Goal: Entertainment & Leisure: Consume media (video, audio)

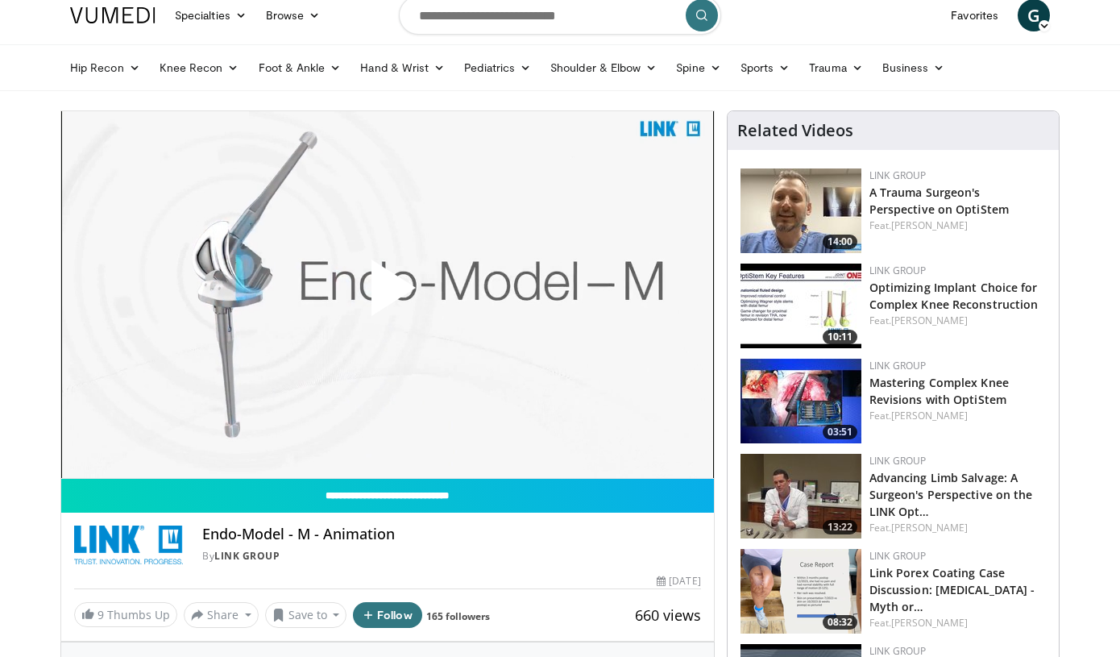
click at [388, 294] on span "Video Player" at bounding box center [388, 294] width 0 height 0
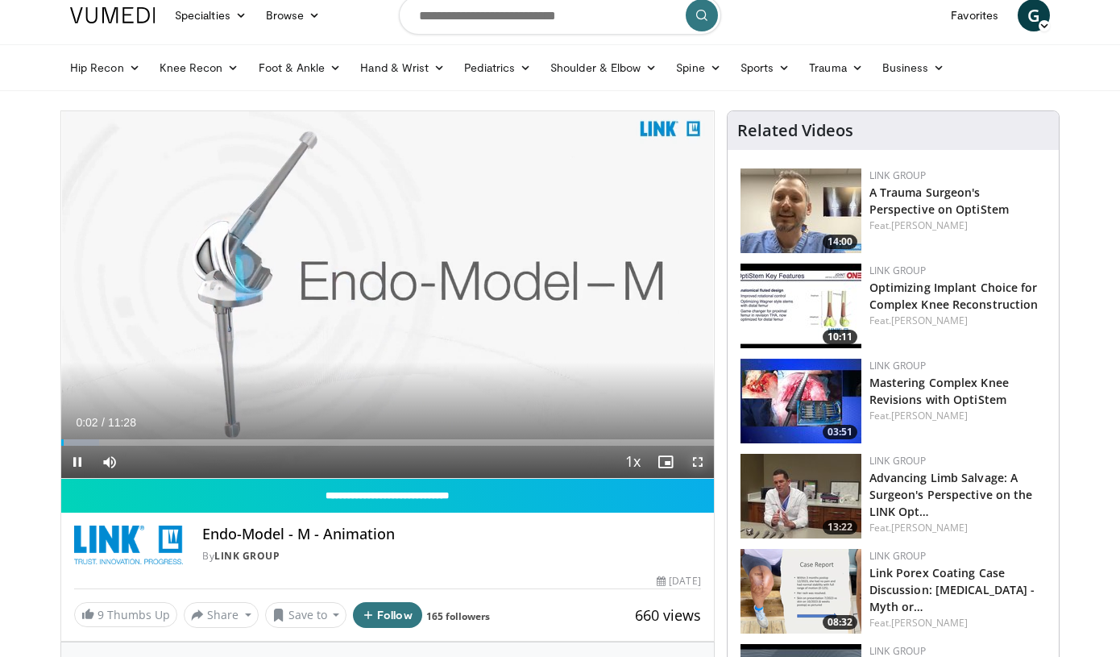
click at [703, 468] on span "Video Player" at bounding box center [698, 462] width 32 height 32
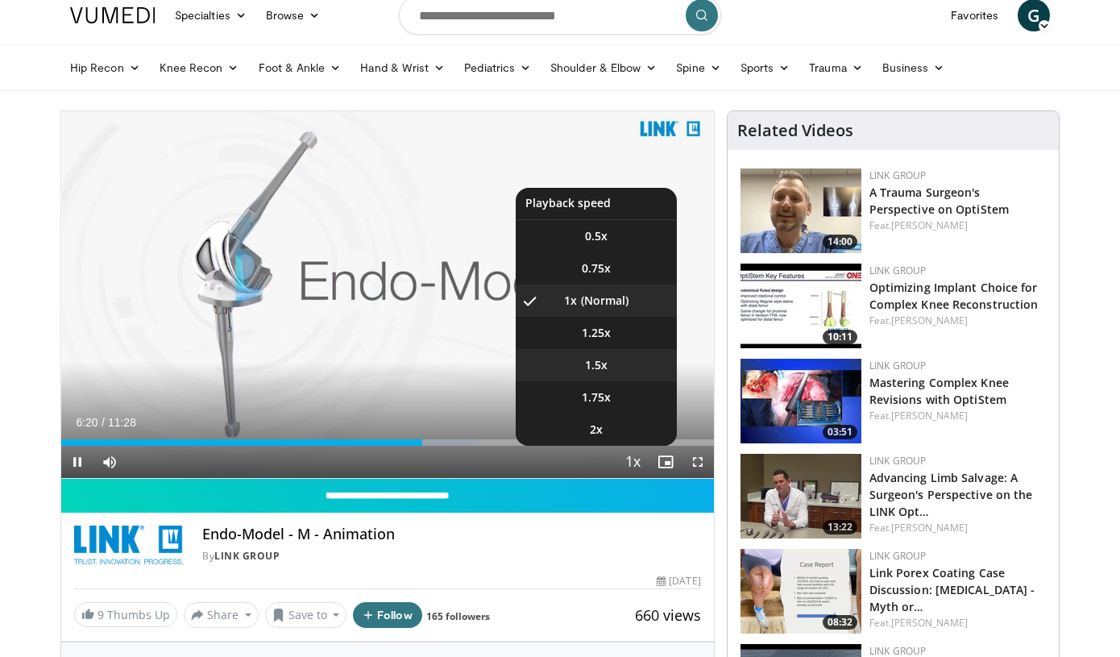
click at [584, 355] on li "1.5x" at bounding box center [596, 365] width 161 height 32
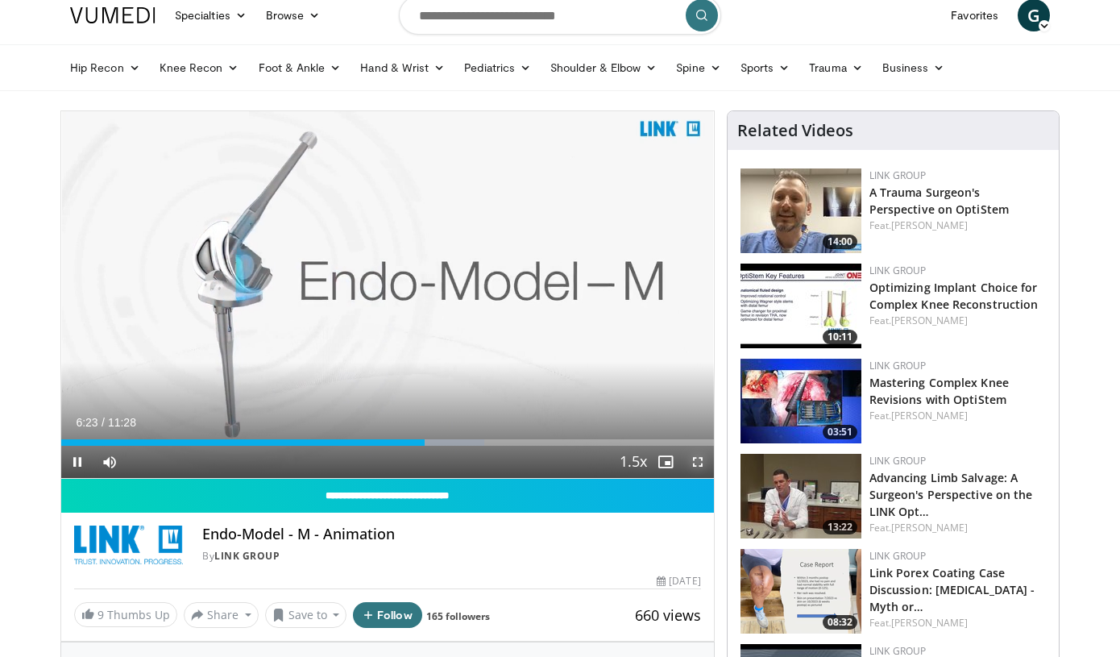
click at [701, 456] on span "Video Player" at bounding box center [698, 462] width 32 height 32
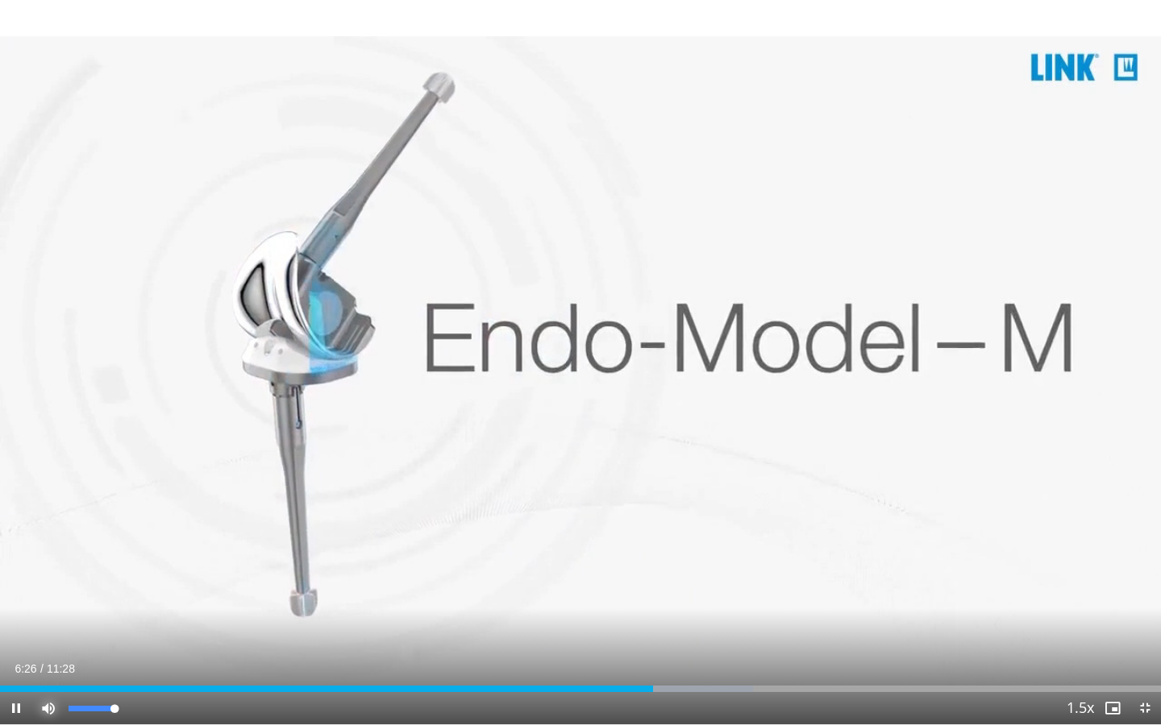
click at [44, 656] on span "Video Player" at bounding box center [48, 708] width 32 height 32
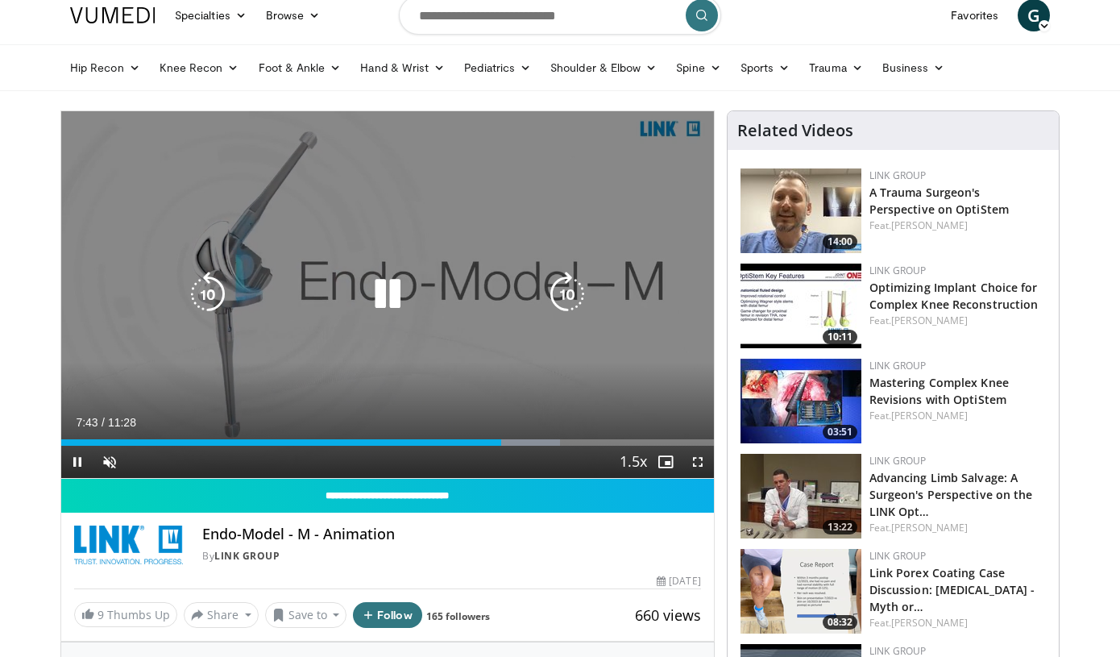
click at [383, 298] on icon "Video Player" at bounding box center [387, 294] width 45 height 45
